Goal: Information Seeking & Learning: Learn about a topic

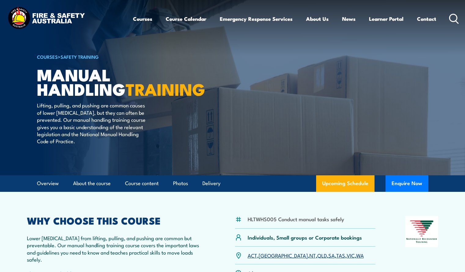
click at [16, 213] on section "HLTWHS005 Conduct manual tasks safely Individuals, Small groups or Corporate bo…" at bounding box center [232, 259] width 465 height 134
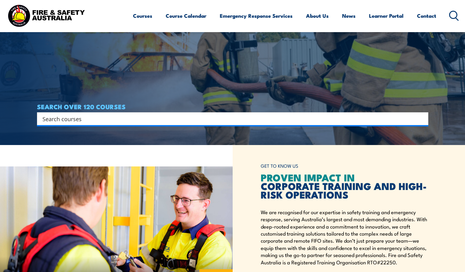
scroll to position [98, 0]
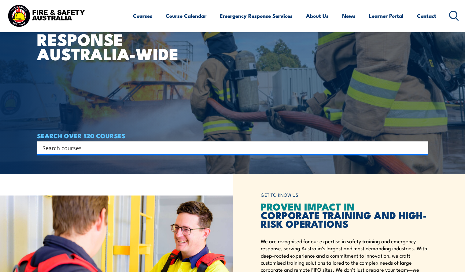
click at [104, 148] on input "Search input" at bounding box center [229, 147] width 373 height 9
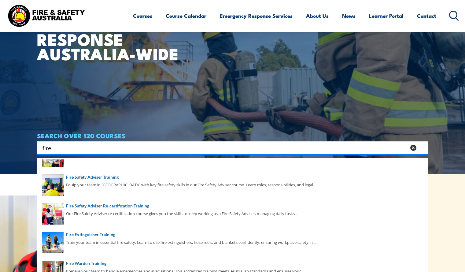
scroll to position [77, 0]
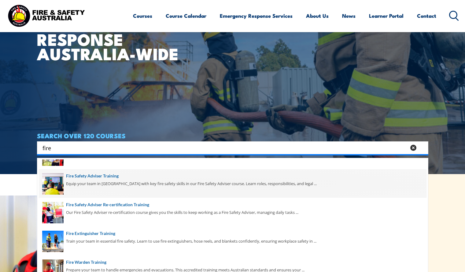
type input "fire"
click at [103, 181] on span at bounding box center [233, 183] width 388 height 29
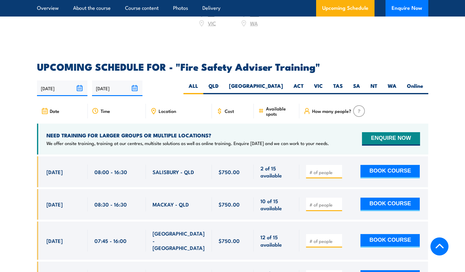
scroll to position [943, 0]
